Goal: Check status: Check status

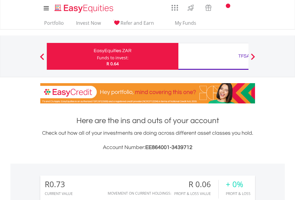
scroll to position [57, 94]
click at [97, 56] on div "Funds to invest:" at bounding box center [113, 58] width 32 height 6
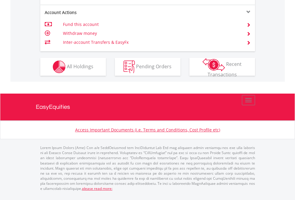
scroll to position [583, 0]
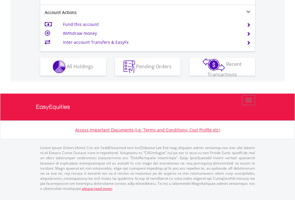
scroll to position [559, 0]
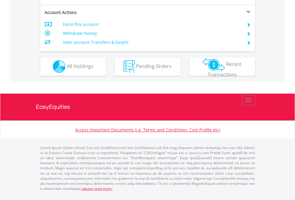
scroll to position [557, 0]
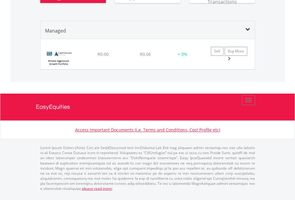
scroll to position [43, 0]
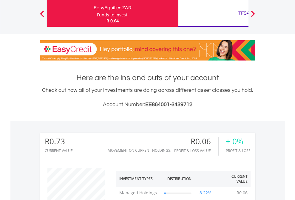
click at [213, 13] on div "TFSA" at bounding box center [244, 13] width 124 height 8
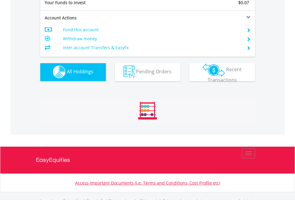
scroll to position [590, 0]
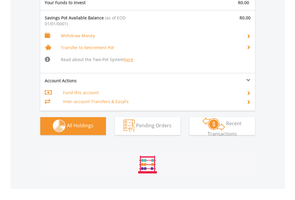
scroll to position [624, 0]
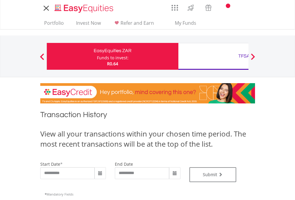
type input "**********"
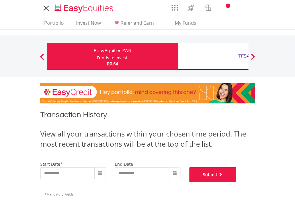
click at [236, 182] on button "Submit" at bounding box center [212, 174] width 47 height 15
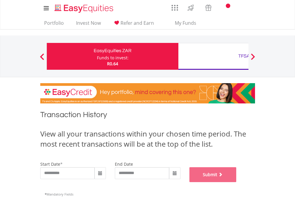
scroll to position [241, 0]
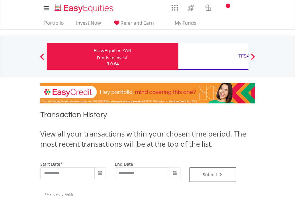
click at [213, 56] on div "TFSA" at bounding box center [244, 56] width 124 height 8
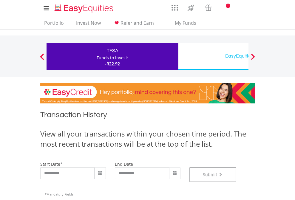
scroll to position [241, 0]
click at [213, 56] on div "EasyEquities USD" at bounding box center [244, 56] width 124 height 8
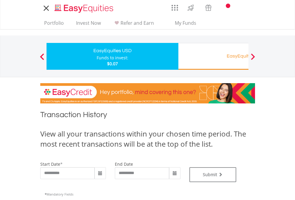
type input "**********"
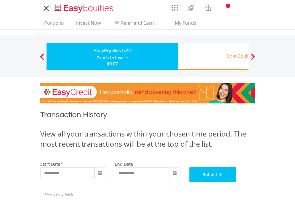
click at [236, 182] on button "Submit" at bounding box center [212, 174] width 47 height 15
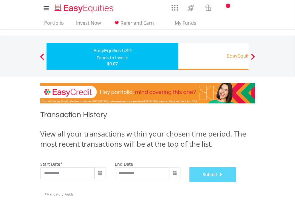
scroll to position [241, 0]
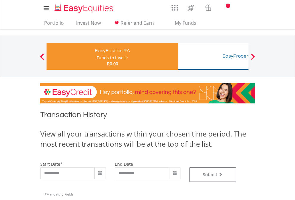
type input "**********"
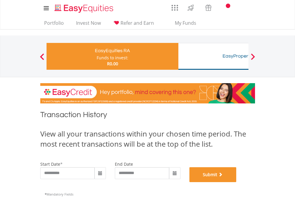
click at [236, 182] on button "Submit" at bounding box center [212, 174] width 47 height 15
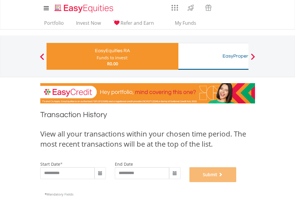
scroll to position [241, 0]
